Goal: Information Seeking & Learning: Learn about a topic

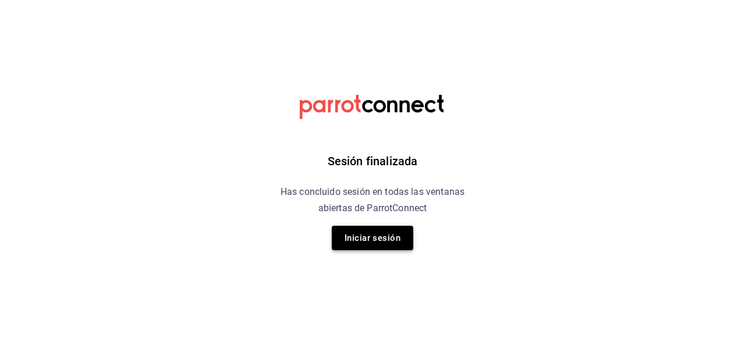
click at [364, 243] on button "Iniciar sesión" at bounding box center [372, 238] width 81 height 24
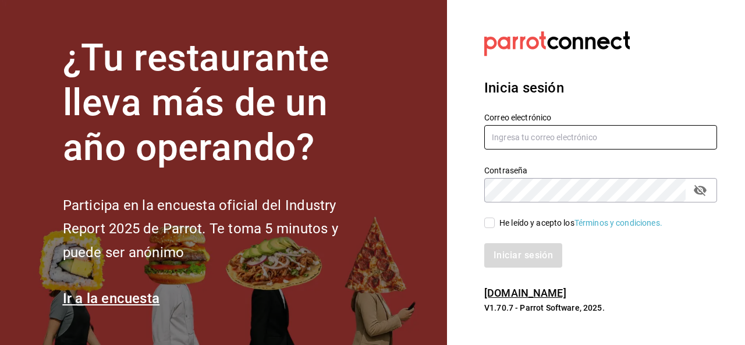
type input "[EMAIL_ADDRESS][DOMAIN_NAME]"
click at [484, 222] on input "He leído y acepto los Términos y condiciones." at bounding box center [489, 223] width 10 height 10
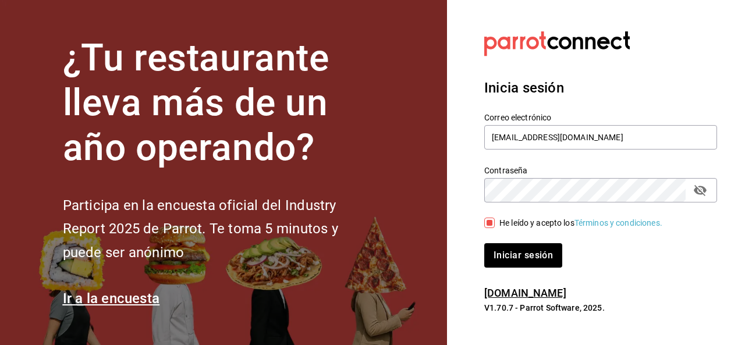
click at [484, 222] on input "He leído y acepto los Términos y condiciones." at bounding box center [489, 223] width 10 height 10
click at [540, 264] on div "Iniciar sesión" at bounding box center [600, 255] width 233 height 24
click at [487, 225] on input "He leído y acepto los Términos y condiciones." at bounding box center [489, 223] width 10 height 10
checkbox input "true"
click at [505, 253] on button "Iniciar sesión" at bounding box center [523, 255] width 79 height 24
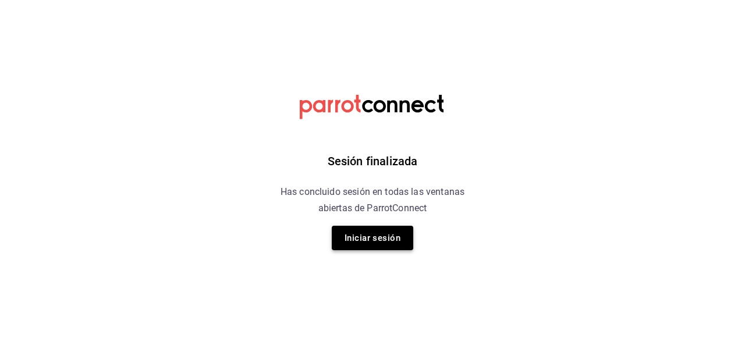
click at [373, 244] on button "Iniciar sesión" at bounding box center [372, 238] width 81 height 24
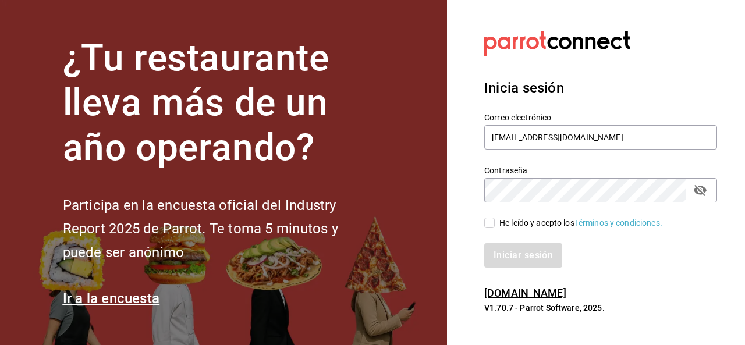
click at [490, 223] on input "He leído y acepto los Términos y condiciones." at bounding box center [489, 223] width 10 height 10
checkbox input "true"
click at [496, 243] on button "Iniciar sesión" at bounding box center [523, 255] width 79 height 24
click at [496, 243] on div "Iniciar sesión" at bounding box center [600, 255] width 233 height 24
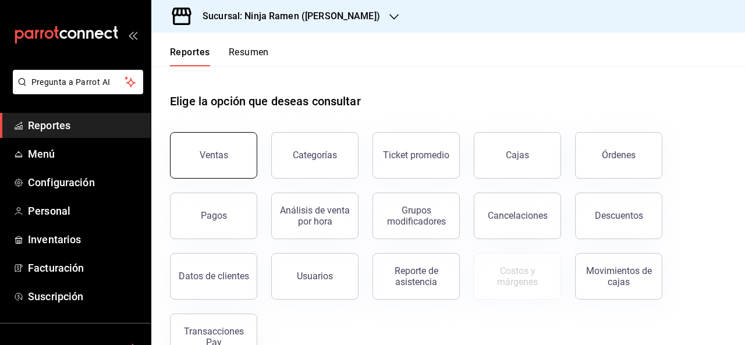
click at [224, 154] on div "Ventas" at bounding box center [214, 155] width 29 height 11
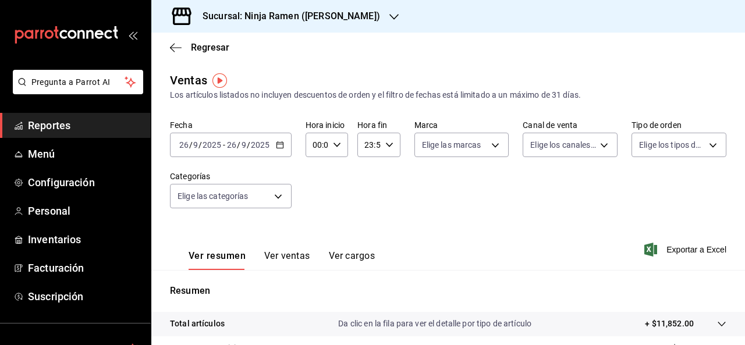
click at [247, 149] on span "/" at bounding box center [248, 144] width 3 height 9
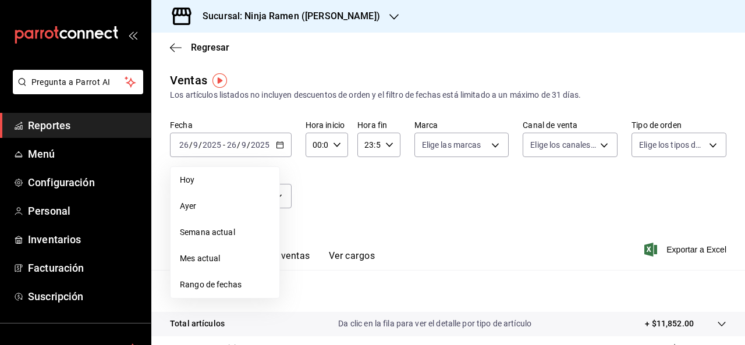
click at [236, 282] on span "Rango de fechas" at bounding box center [225, 285] width 90 height 12
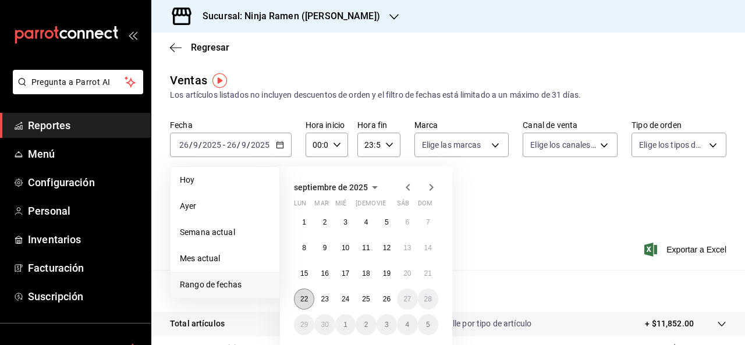
click at [296, 304] on button "22" at bounding box center [304, 299] width 20 height 21
click at [300, 224] on button "1" at bounding box center [304, 222] width 20 height 21
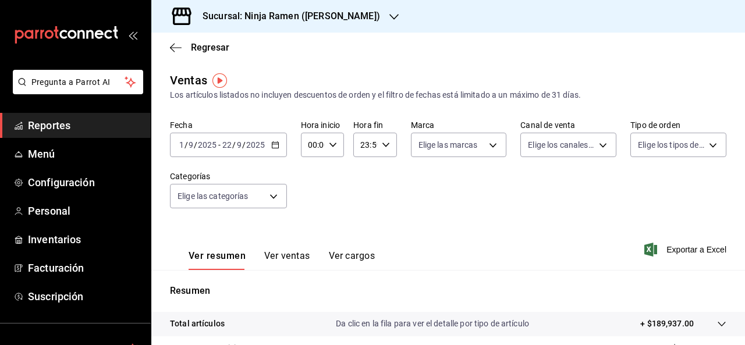
click at [265, 136] on div "[DATE] [DATE] - [DATE] [DATE]" at bounding box center [228, 145] width 117 height 24
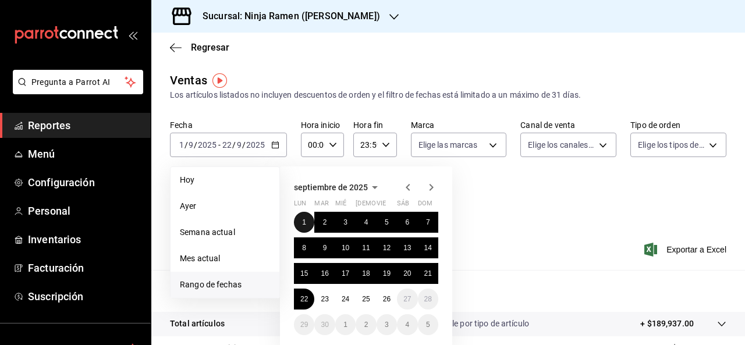
click at [307, 223] on button "1" at bounding box center [304, 222] width 20 height 21
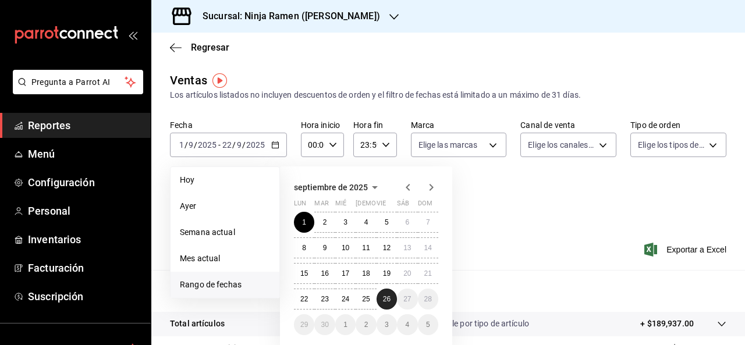
click at [387, 300] on abbr "26" at bounding box center [387, 299] width 8 height 8
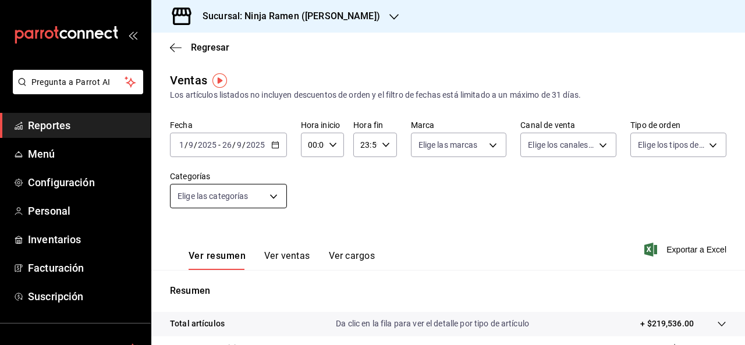
click at [270, 194] on body "Pregunta a Parrot AI Reportes Menú Configuración Personal Inventarios Facturaci…" at bounding box center [372, 172] width 745 height 345
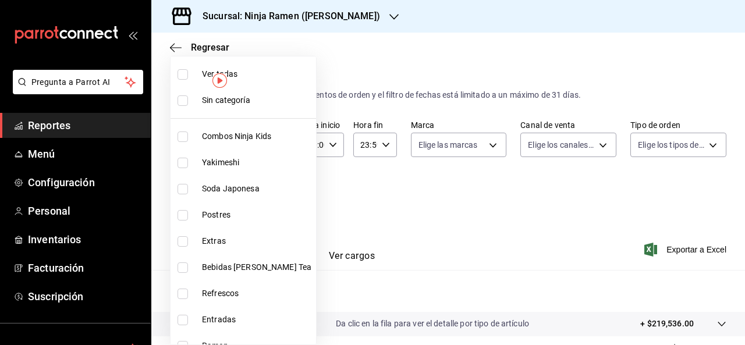
click at [236, 215] on span "Postres" at bounding box center [256, 215] width 109 height 12
type input "63b626f2-f1ab-4086-8ed7-884c4a288045"
checkbox input "true"
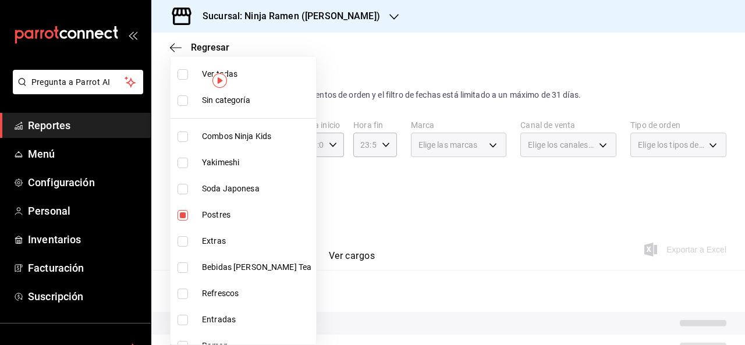
click at [332, 233] on div at bounding box center [372, 172] width 745 height 345
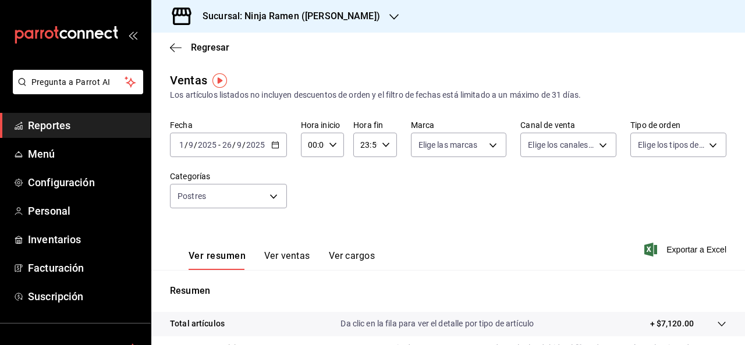
click at [267, 257] on button "Ver ventas" at bounding box center [287, 260] width 46 height 20
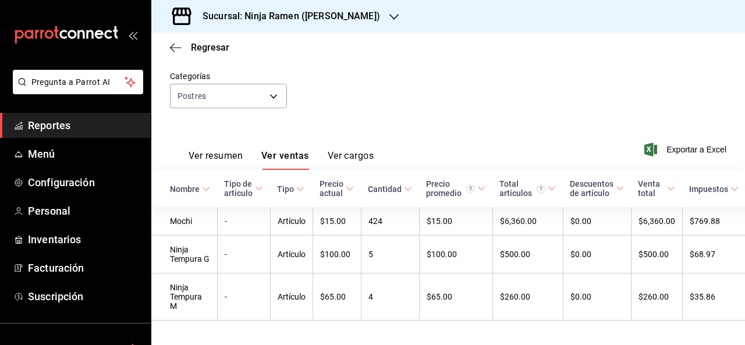
scroll to position [101, 0]
click at [329, 16] on h3 "Sucursal: Ninja Ramen ([PERSON_NAME])" at bounding box center [286, 16] width 187 height 14
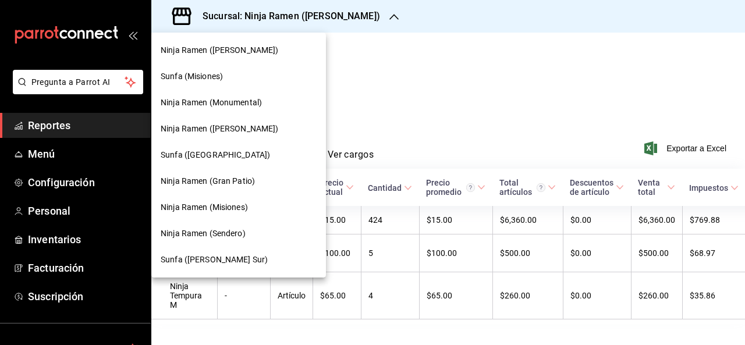
click at [230, 226] on div "Ninja Ramen (Sendero)" at bounding box center [238, 234] width 175 height 26
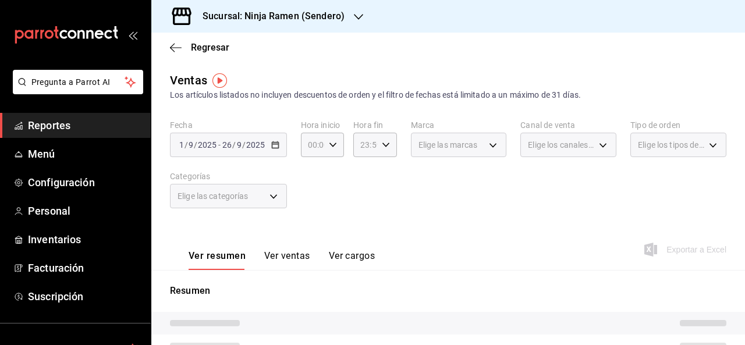
click at [267, 189] on div "Elige las categorías" at bounding box center [228, 196] width 117 height 24
click at [261, 194] on div "Elige las categorías" at bounding box center [228, 196] width 117 height 24
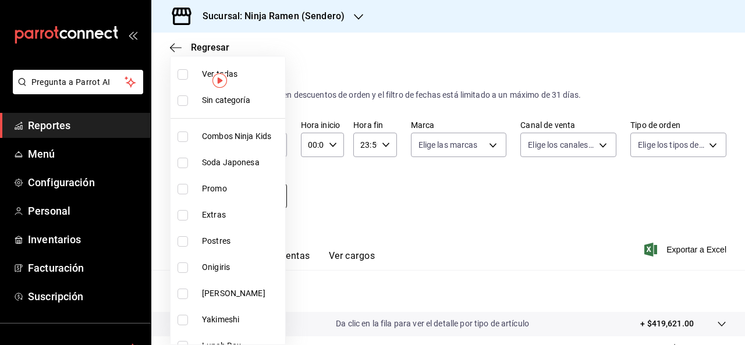
click at [261, 194] on body "Pregunta a Parrot AI Reportes Menú Configuración Personal Inventarios Facturaci…" at bounding box center [372, 172] width 745 height 345
click at [225, 249] on li "Postres" at bounding box center [228, 241] width 115 height 26
type input "50f66570-6941-4375-94ba-8e97339346e8"
checkbox input "true"
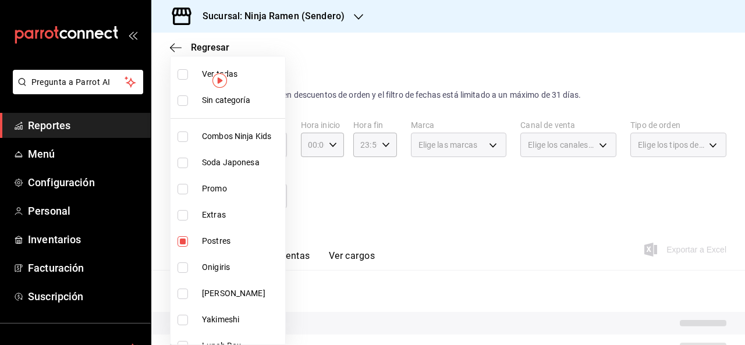
click at [375, 223] on div at bounding box center [372, 172] width 745 height 345
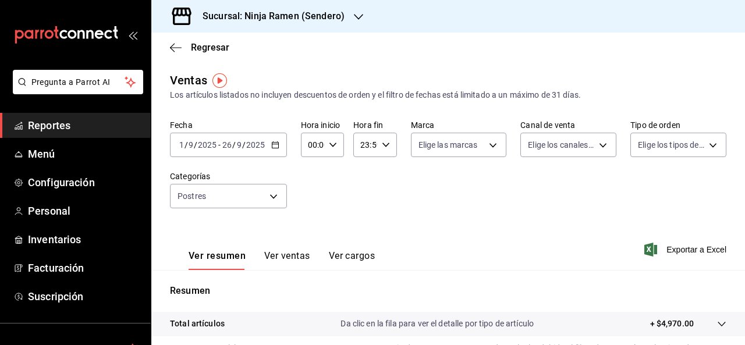
click at [287, 263] on button "Ver ventas" at bounding box center [287, 260] width 46 height 20
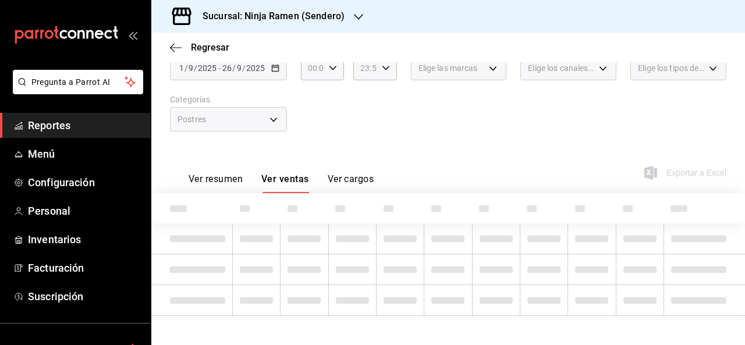
scroll to position [84, 0]
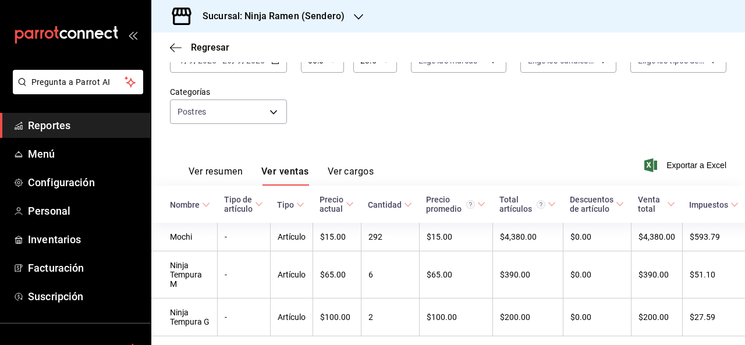
click at [254, 23] on div "Sucursal: Ninja Ramen (Sendero)" at bounding box center [264, 16] width 207 height 33
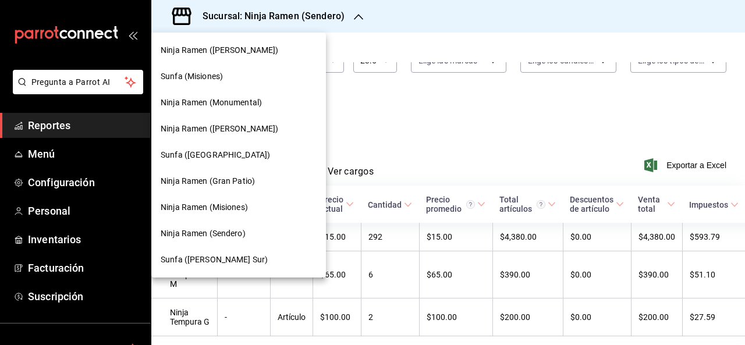
click at [243, 104] on span "Ninja Ramen (Monumental)" at bounding box center [211, 103] width 101 height 12
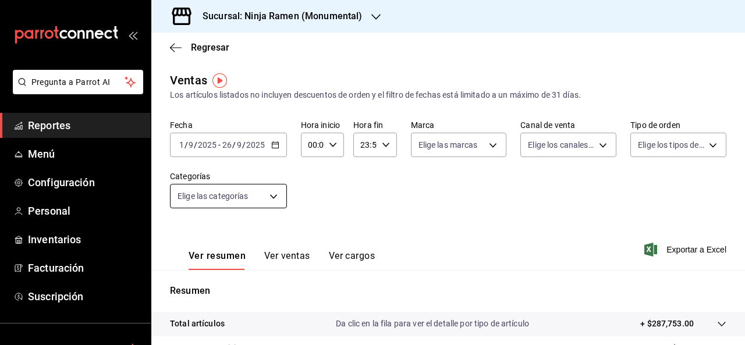
click at [260, 200] on body "Pregunta a Parrot AI Reportes Menú Configuración Personal Inventarios Facturaci…" at bounding box center [372, 172] width 745 height 345
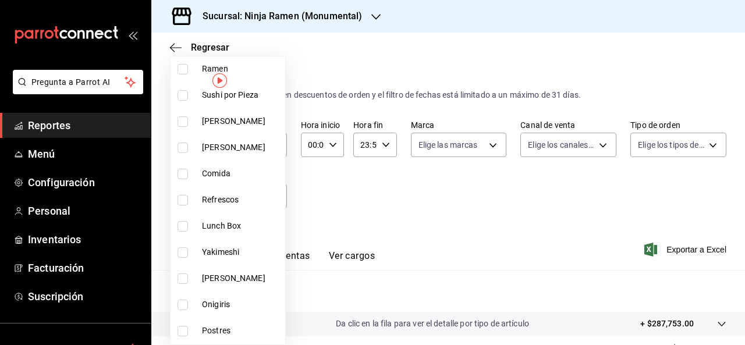
scroll to position [121, 0]
click at [227, 334] on span "Postres" at bounding box center [241, 330] width 79 height 12
type input "fe4e24f7-4e58-40bb-baae-82882b27d167"
checkbox input "true"
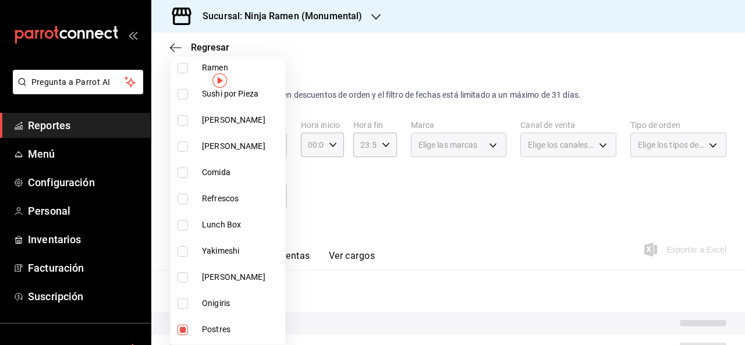
click at [326, 246] on div at bounding box center [372, 172] width 745 height 345
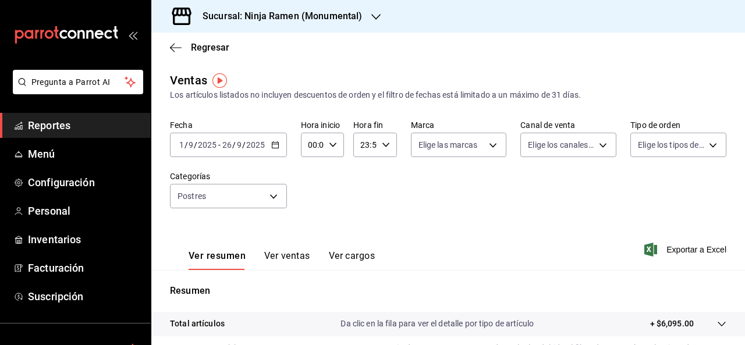
click at [267, 259] on button "Ver ventas" at bounding box center [287, 260] width 46 height 20
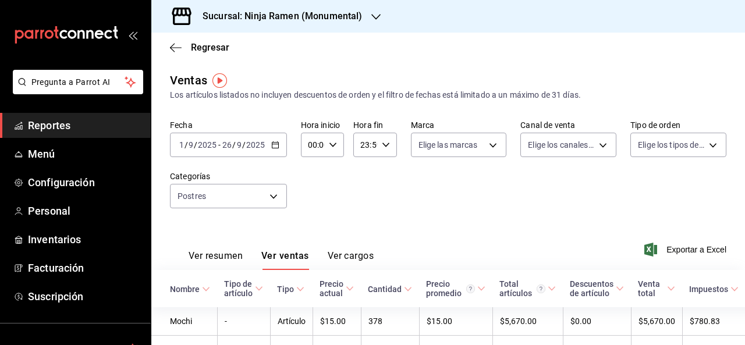
click at [322, 16] on h3 "Sucursal: Ninja Ramen (Monumental)" at bounding box center [277, 16] width 169 height 14
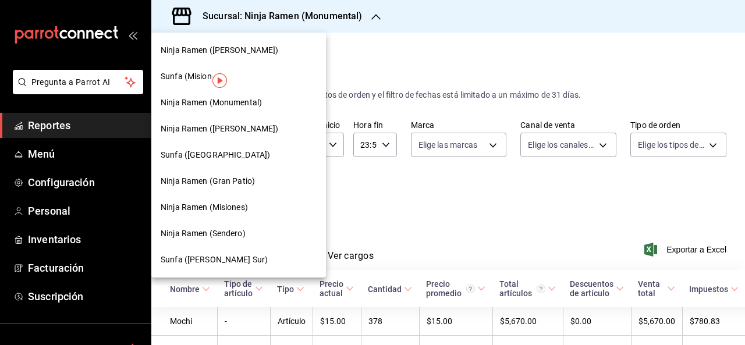
click at [242, 176] on span "Ninja Ramen (Gran Patio)" at bounding box center [208, 181] width 94 height 12
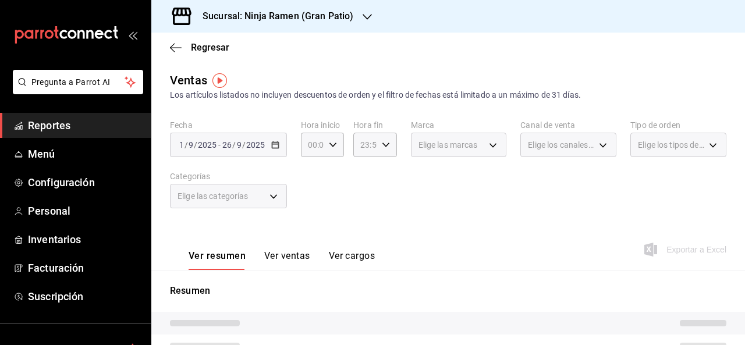
click at [283, 29] on div "Sucursal: Ninja Ramen (Gran Patio)" at bounding box center [269, 16] width 216 height 33
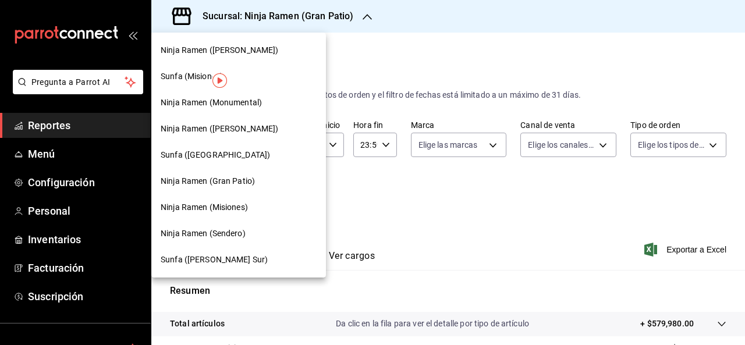
click at [248, 212] on span "Ninja Ramen (Misiones)" at bounding box center [204, 207] width 87 height 12
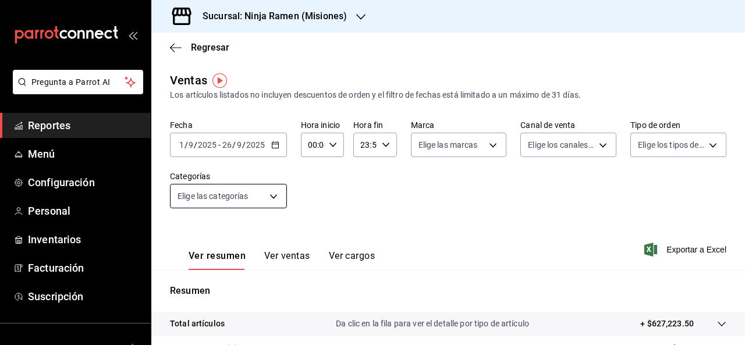
click at [234, 185] on body "Pregunta a Parrot AI Reportes Menú Configuración Personal Inventarios Facturaci…" at bounding box center [372, 172] width 745 height 345
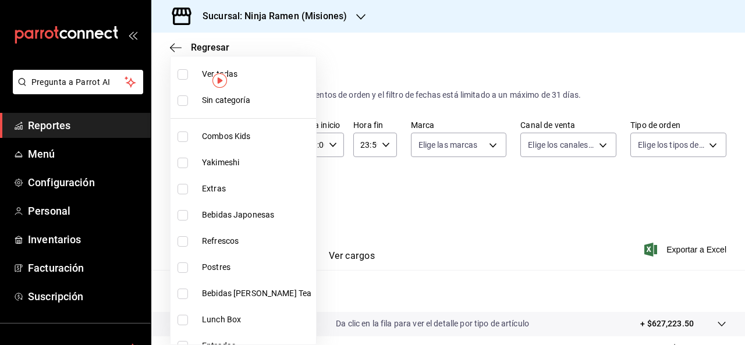
click at [219, 265] on span "Postres" at bounding box center [256, 267] width 109 height 12
type input "3ad05f45-9522-4852-8dd5-45dc0b4eca2b"
checkbox input "true"
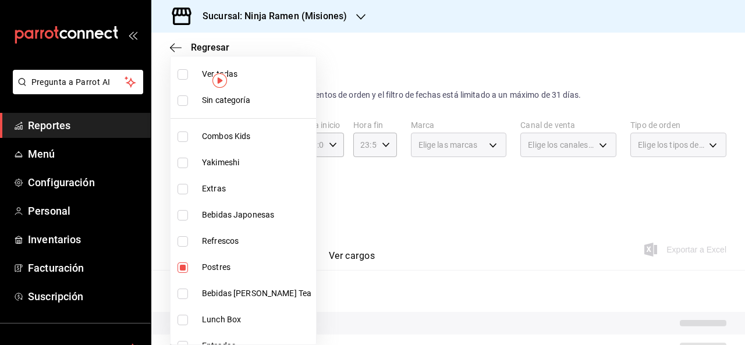
click at [382, 203] on div at bounding box center [372, 172] width 745 height 345
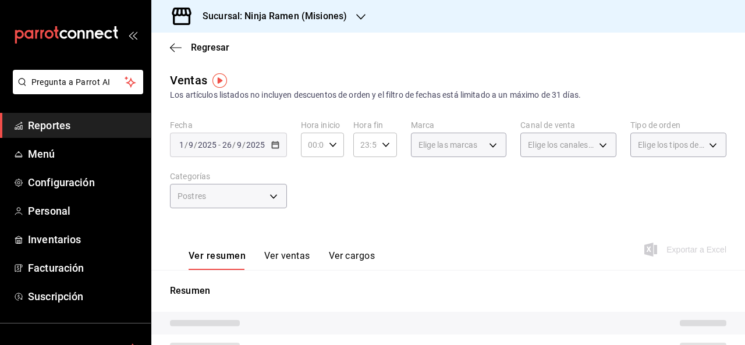
click at [293, 260] on button "Ver ventas" at bounding box center [287, 260] width 46 height 20
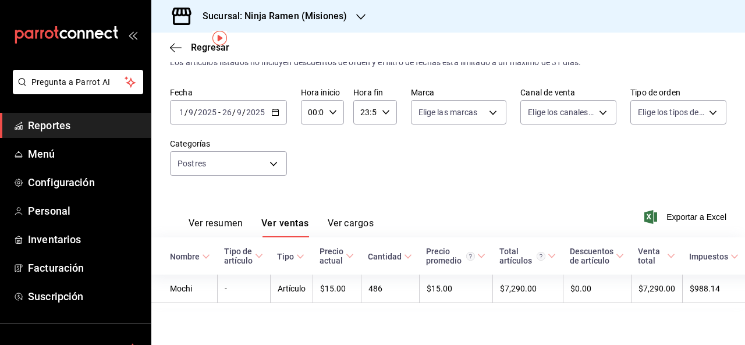
scroll to position [42, 0]
click at [310, 12] on h3 "Sucursal: Ninja Ramen (Misiones)" at bounding box center [270, 16] width 154 height 14
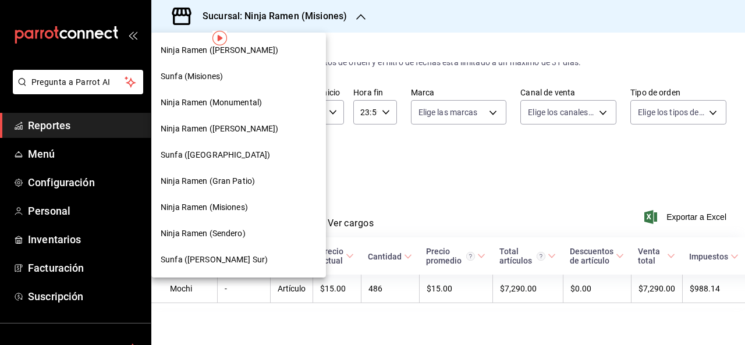
click at [240, 183] on span "Ninja Ramen (Gran Patio)" at bounding box center [208, 181] width 94 height 12
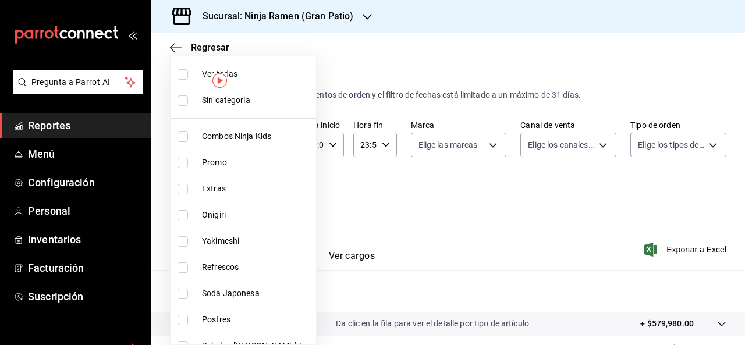
click at [244, 189] on body "Pregunta a Parrot AI Reportes Menú Configuración Personal Inventarios Facturaci…" at bounding box center [372, 172] width 745 height 345
click at [221, 321] on span "Postres" at bounding box center [256, 320] width 109 height 12
type input "e682c314-2ae5-42d5-9c03-f791db2a5b32"
checkbox input "true"
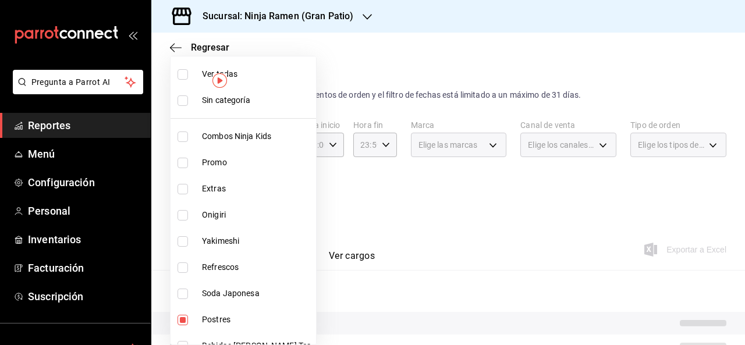
click at [317, 232] on div at bounding box center [372, 172] width 745 height 345
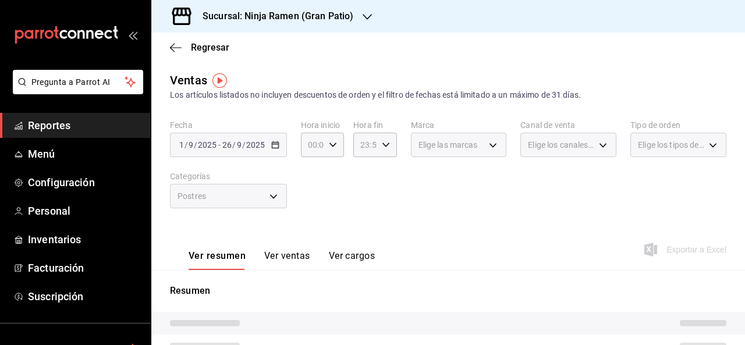
click at [293, 254] on button "Ver ventas" at bounding box center [287, 260] width 46 height 20
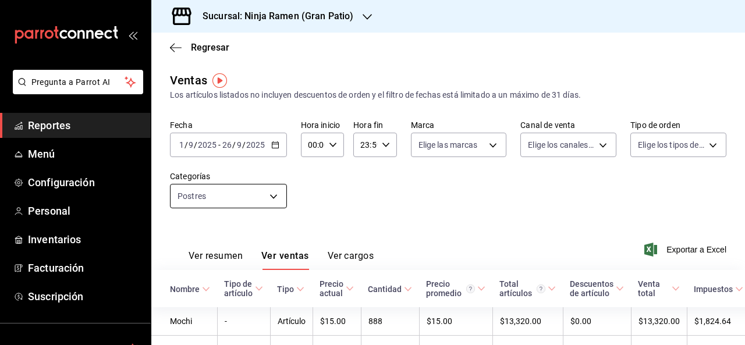
click at [241, 194] on body "Pregunta a Parrot AI Reportes Menú Configuración Personal Inventarios Facturaci…" at bounding box center [372, 172] width 745 height 345
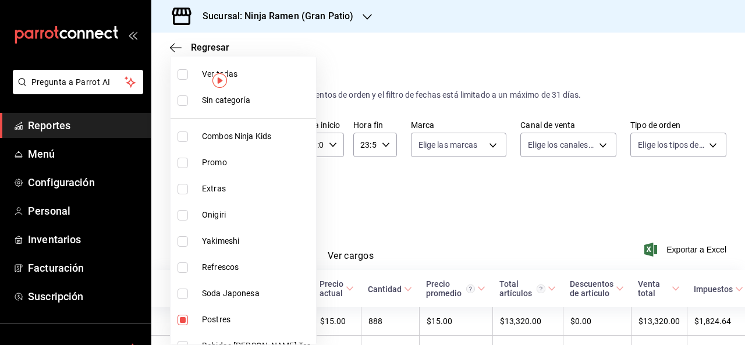
click at [262, 144] on li "Combos Ninja Kids" at bounding box center [244, 136] width 146 height 26
type input "e682c314-2ae5-42d5-9c03-f791db2a5b32,ec26766d-fe29-4bb6-ba7b-804b97db4678"
checkbox input "true"
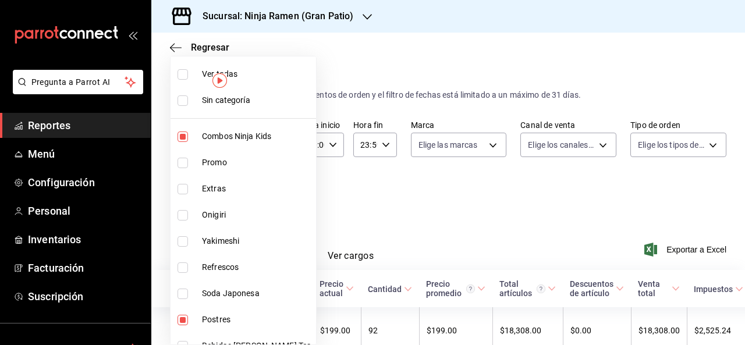
click at [293, 169] on div at bounding box center [372, 172] width 745 height 345
click at [414, 172] on div at bounding box center [372, 172] width 745 height 345
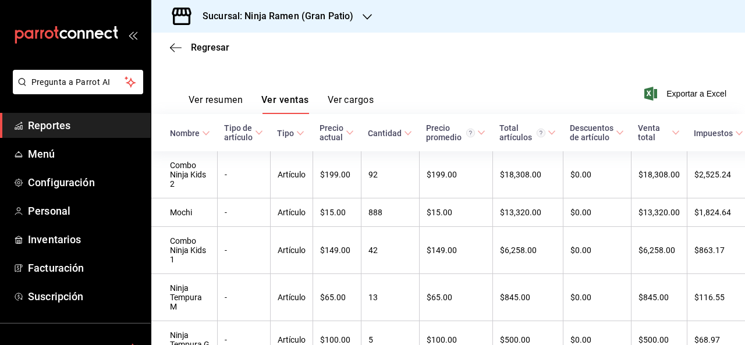
scroll to position [157, 0]
click at [304, 12] on h3 "Sucursal: Ninja Ramen (Gran Patio)" at bounding box center [273, 16] width 160 height 14
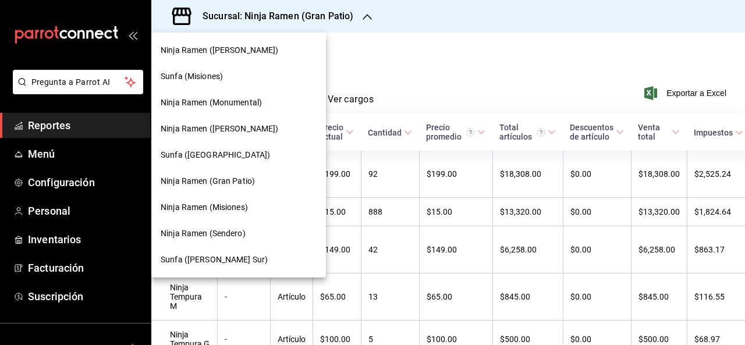
drag, startPoint x: 234, startPoint y: 65, endPoint x: 242, endPoint y: 42, distance: 23.6
click at [242, 42] on nav "Ninja Ramen ([PERSON_NAME]) Sunfa (Misiones) Ninja Ramen (Monumental) Ninja Ram…" at bounding box center [238, 155] width 175 height 245
click at [242, 42] on div "Ninja Ramen ([PERSON_NAME])" at bounding box center [238, 50] width 175 height 26
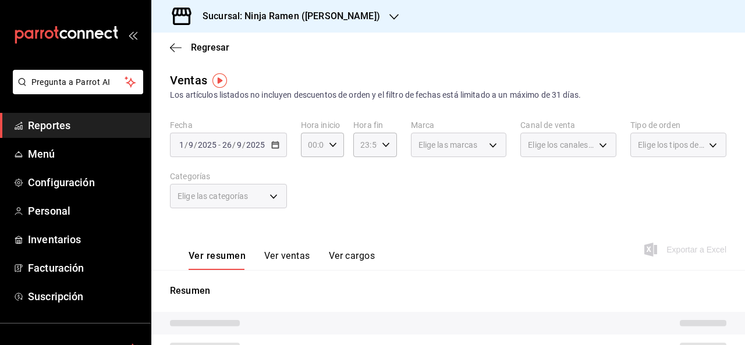
click at [270, 194] on div "Elige las categorías" at bounding box center [228, 196] width 117 height 24
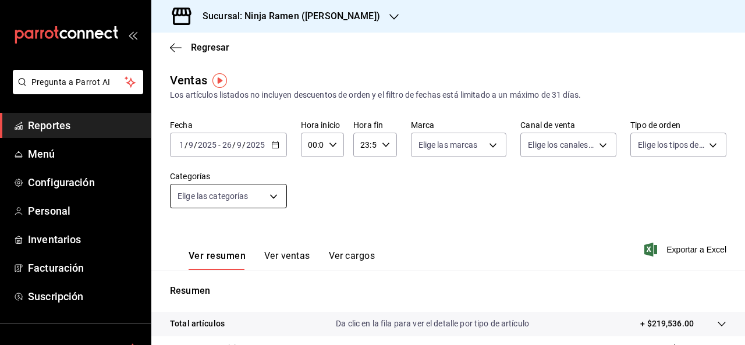
click at [270, 194] on body "Pregunta a Parrot AI Reportes Menú Configuración Personal Inventarios Facturaci…" at bounding box center [372, 172] width 745 height 345
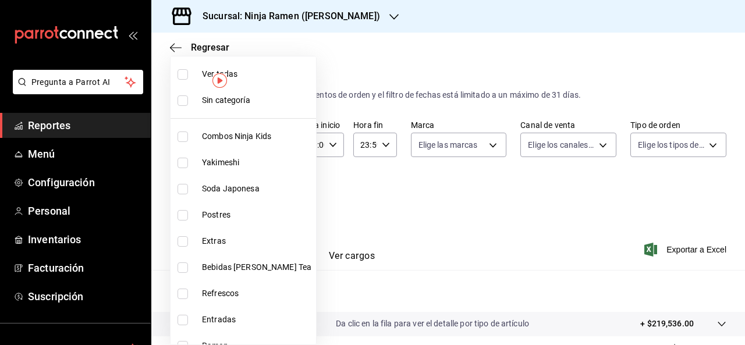
click at [224, 138] on span "Combos Ninja Kids" at bounding box center [256, 136] width 109 height 12
type input "0bc95110-5d00-47be-8bdf-92f3f9ed8dae"
checkbox input "true"
click at [293, 174] on div at bounding box center [372, 172] width 745 height 345
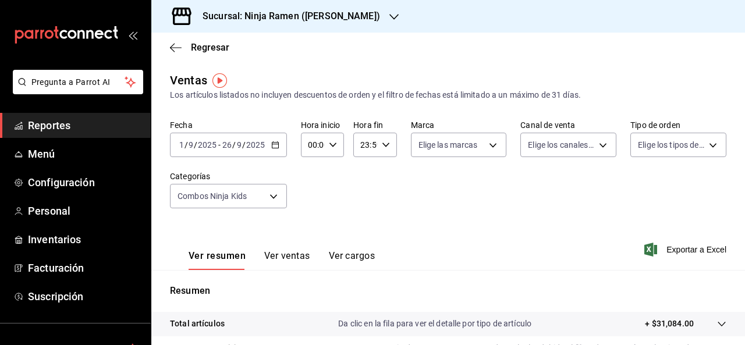
click at [291, 268] on button "Ver ventas" at bounding box center [287, 260] width 46 height 20
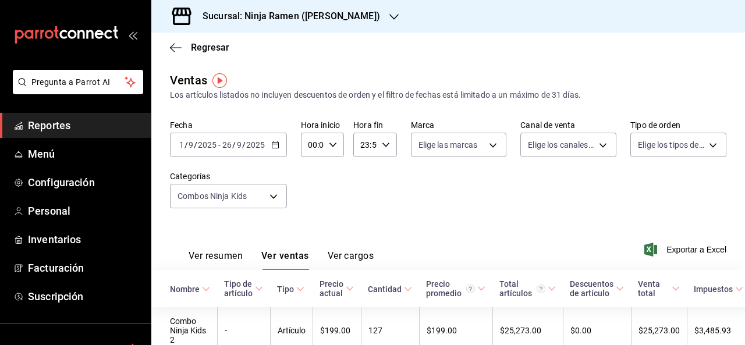
scroll to position [110, 0]
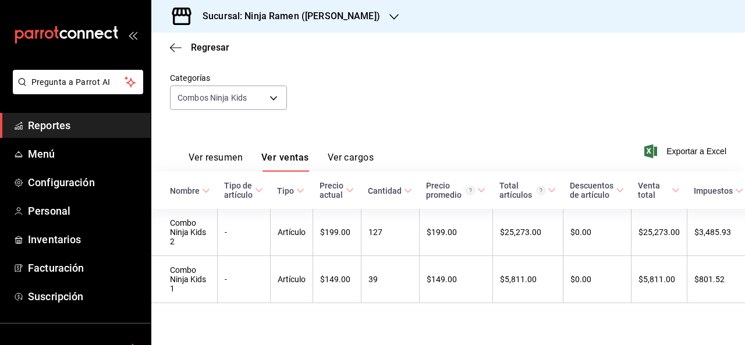
click at [254, 24] on div "Sucursal: Ninja Ramen ([PERSON_NAME])" at bounding box center [282, 16] width 243 height 33
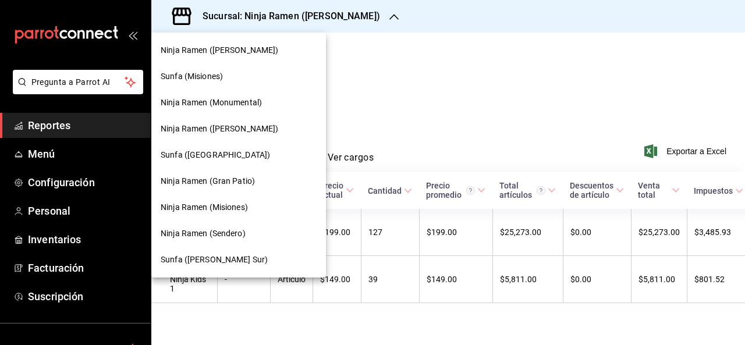
click at [235, 101] on span "Ninja Ramen (Monumental)" at bounding box center [211, 103] width 101 height 12
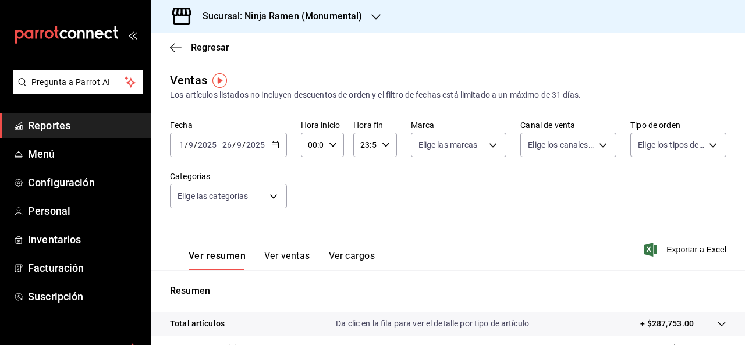
click at [292, 251] on button "Ver ventas" at bounding box center [287, 260] width 46 height 20
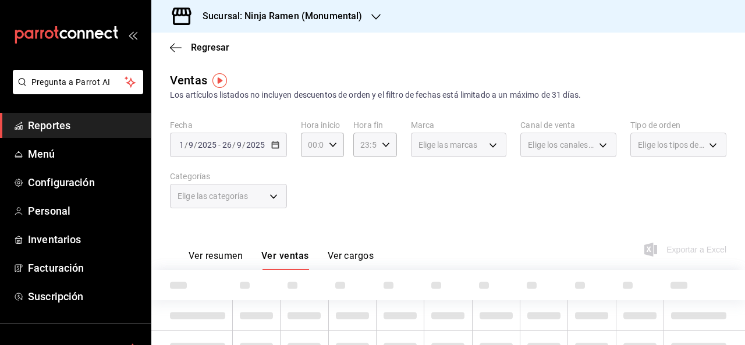
click at [276, 196] on div "Elige las categorías" at bounding box center [228, 196] width 117 height 24
click at [272, 196] on div "Elige las categorías" at bounding box center [228, 196] width 117 height 24
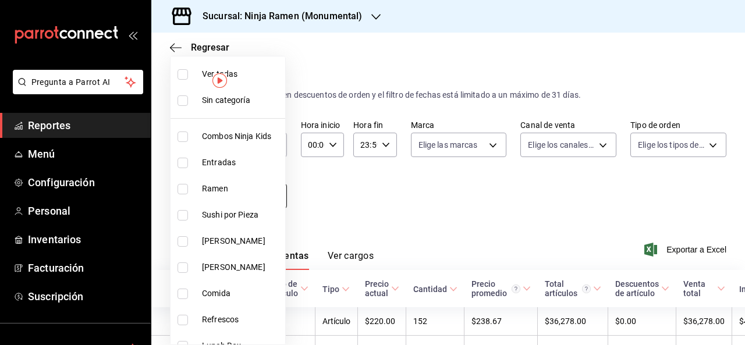
click at [272, 196] on body "Pregunta a Parrot AI Reportes Menú Configuración Personal Inventarios Facturaci…" at bounding box center [372, 172] width 745 height 345
click at [222, 134] on span "Combos Ninja Kids" at bounding box center [241, 136] width 79 height 12
type input "d11c7596-842f-4bf2-b38a-6a7025a79a59"
checkbox input "true"
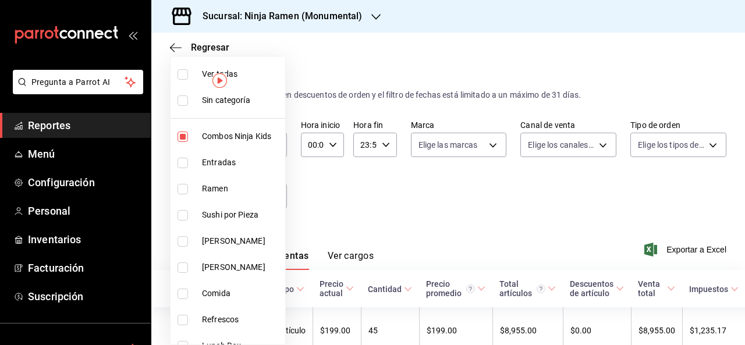
click at [425, 200] on div at bounding box center [372, 172] width 745 height 345
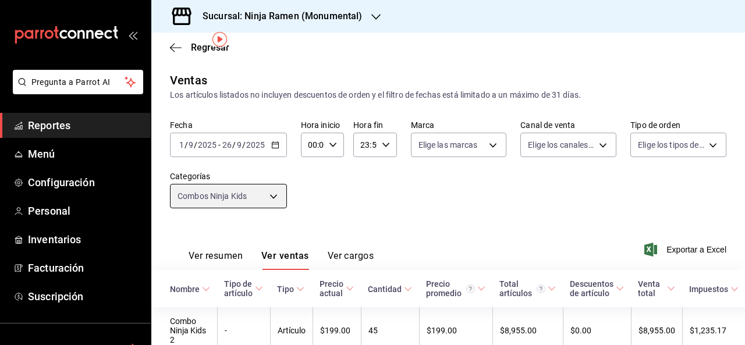
scroll to position [110, 0]
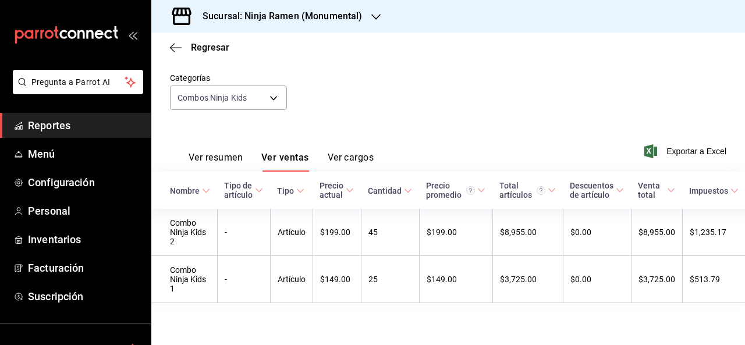
click at [321, 18] on h3 "Sucursal: Ninja Ramen (Monumental)" at bounding box center [277, 16] width 169 height 14
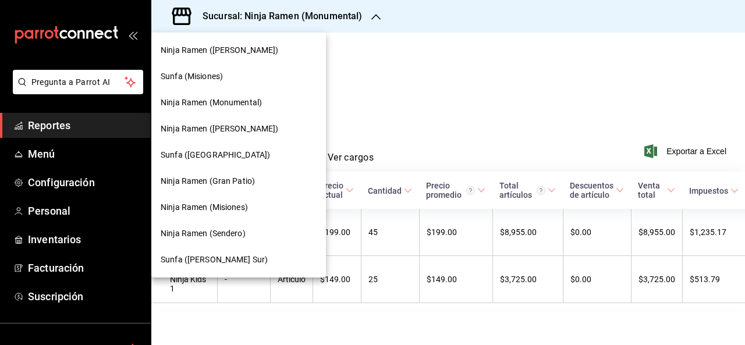
click at [232, 211] on span "Ninja Ramen (Misiones)" at bounding box center [204, 207] width 87 height 12
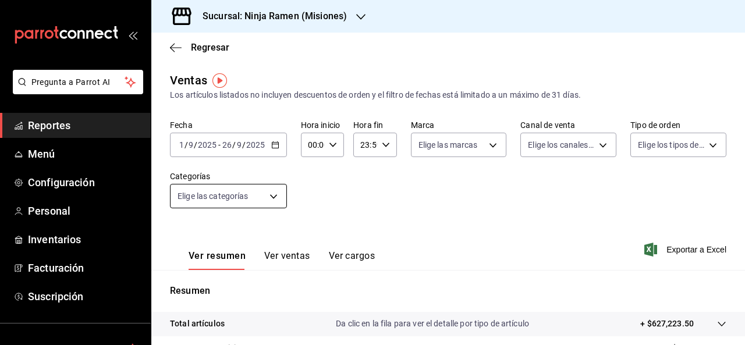
click at [265, 197] on body "Pregunta a Parrot AI Reportes Menú Configuración Personal Inventarios Facturaci…" at bounding box center [372, 172] width 745 height 345
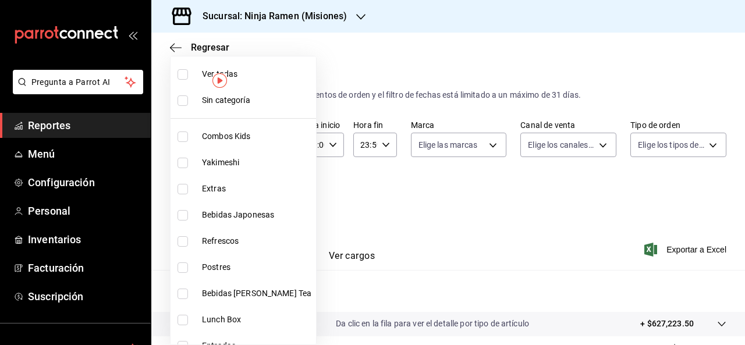
click at [239, 130] on span "Combos Kids" at bounding box center [256, 136] width 109 height 12
type input "3b15d461-965b-48cf-8e4b-a02dd30a9a01"
checkbox input "true"
click at [338, 189] on div at bounding box center [372, 172] width 745 height 345
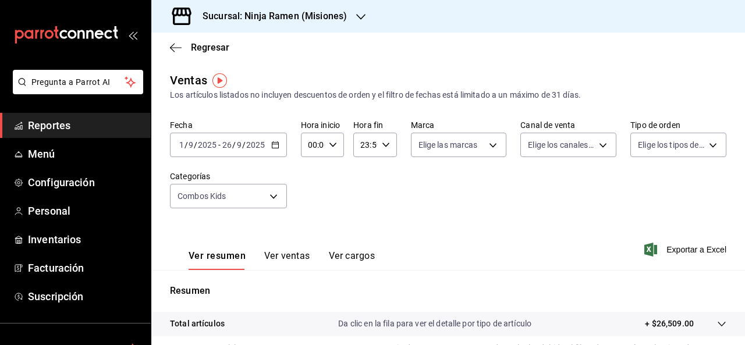
click at [282, 260] on button "Ver ventas" at bounding box center [287, 260] width 46 height 20
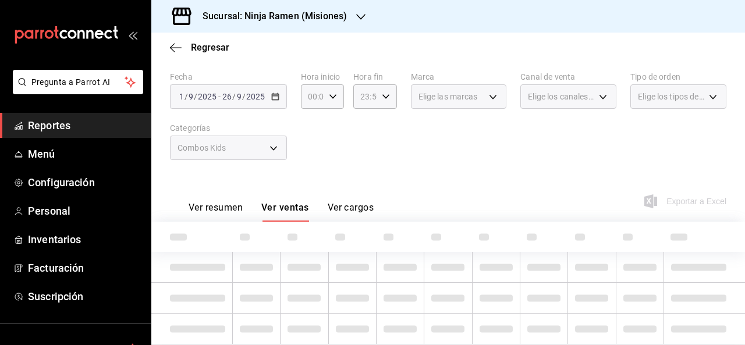
scroll to position [84, 0]
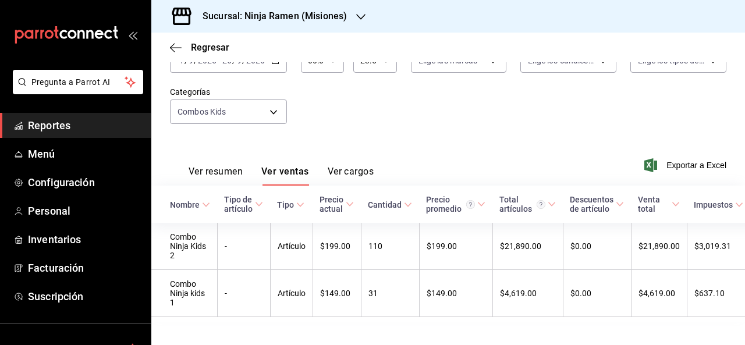
click at [308, 22] on h3 "Sucursal: Ninja Ramen (Misiones)" at bounding box center [270, 16] width 154 height 14
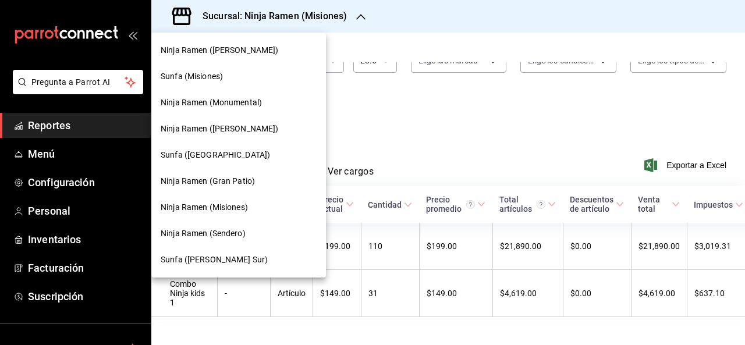
click at [233, 44] on span "Ninja Ramen ([PERSON_NAME])" at bounding box center [220, 50] width 118 height 12
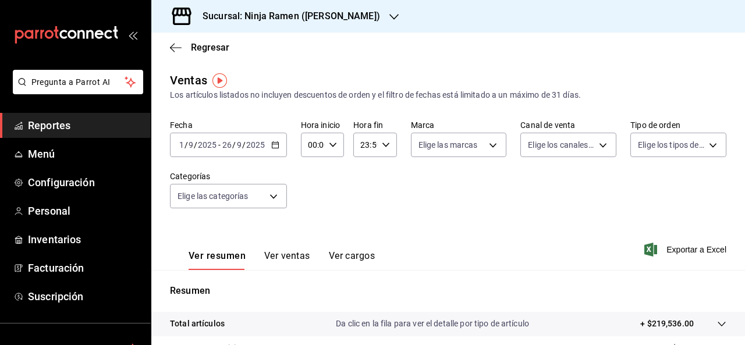
click at [303, 259] on button "Ver ventas" at bounding box center [287, 260] width 46 height 20
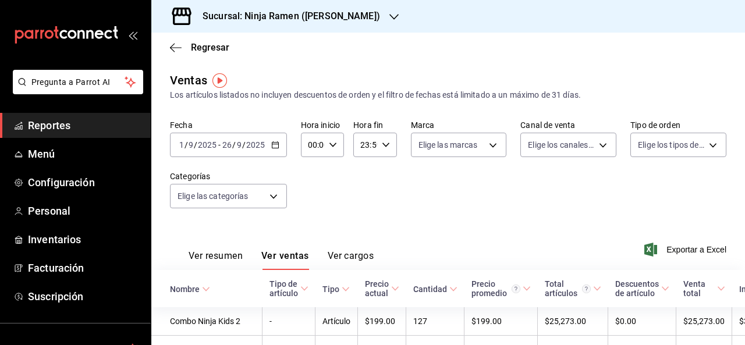
click at [304, 27] on div "Sucursal: Ninja Ramen ([PERSON_NAME])" at bounding box center [282, 16] width 243 height 33
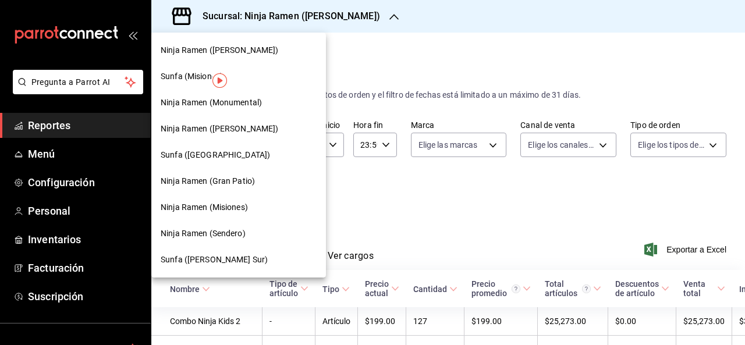
click at [251, 229] on div "Ninja Ramen (Sendero)" at bounding box center [239, 234] width 156 height 12
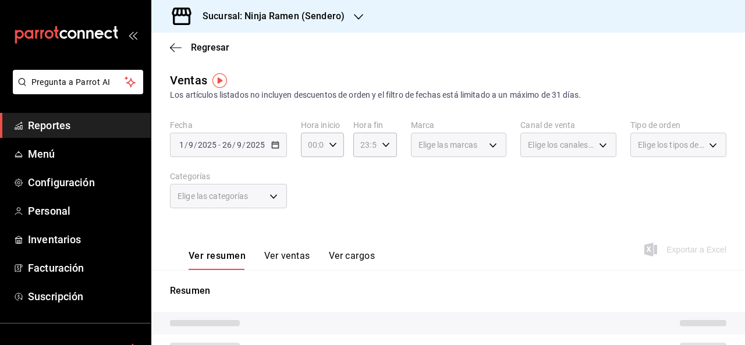
click at [281, 257] on button "Ver ventas" at bounding box center [287, 260] width 46 height 20
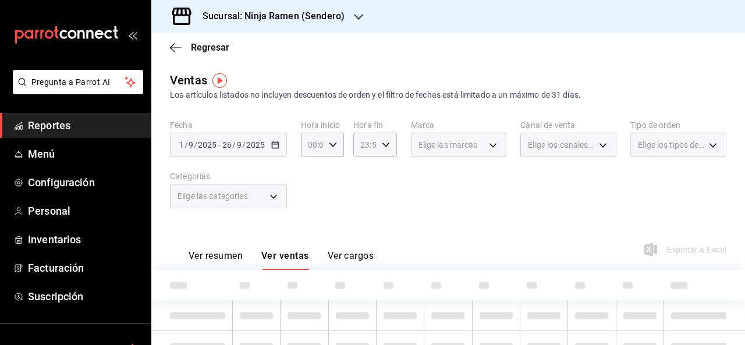
click at [256, 204] on div "Elige las categorías" at bounding box center [228, 196] width 117 height 24
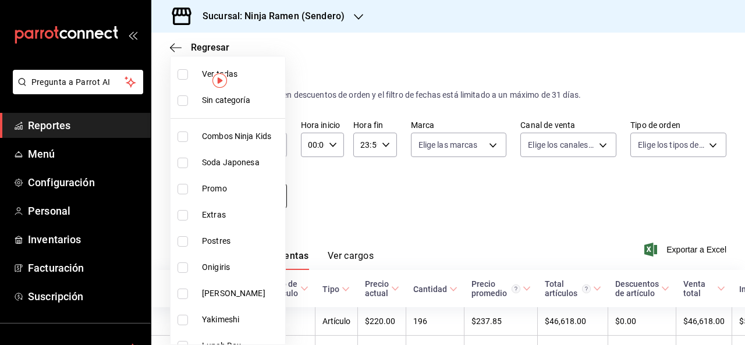
click at [274, 199] on body "Pregunta a Parrot AI Reportes Menú Configuración Personal Inventarios Facturaci…" at bounding box center [372, 172] width 745 height 345
click at [231, 130] on span "Combos Ninja Kids" at bounding box center [241, 136] width 79 height 12
type input "cfadaddc-da4b-4f9f-9189-9f14436ea922"
checkbox input "true"
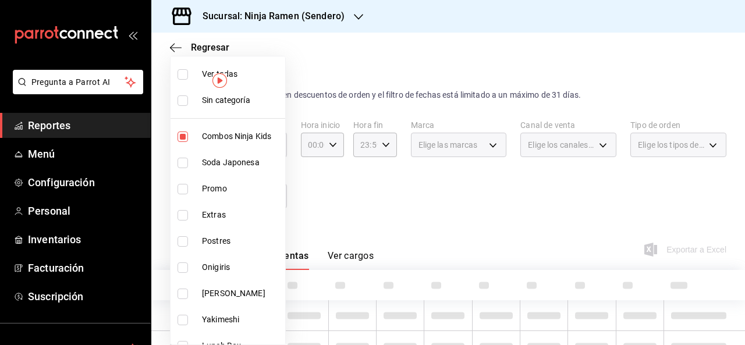
click at [427, 180] on div at bounding box center [372, 172] width 745 height 345
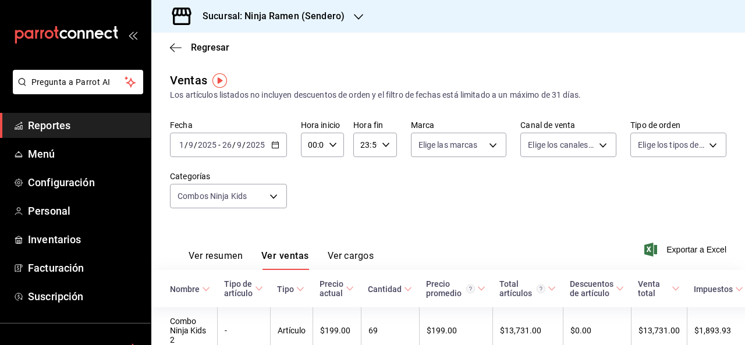
scroll to position [110, 0]
